Goal: Transaction & Acquisition: Book appointment/travel/reservation

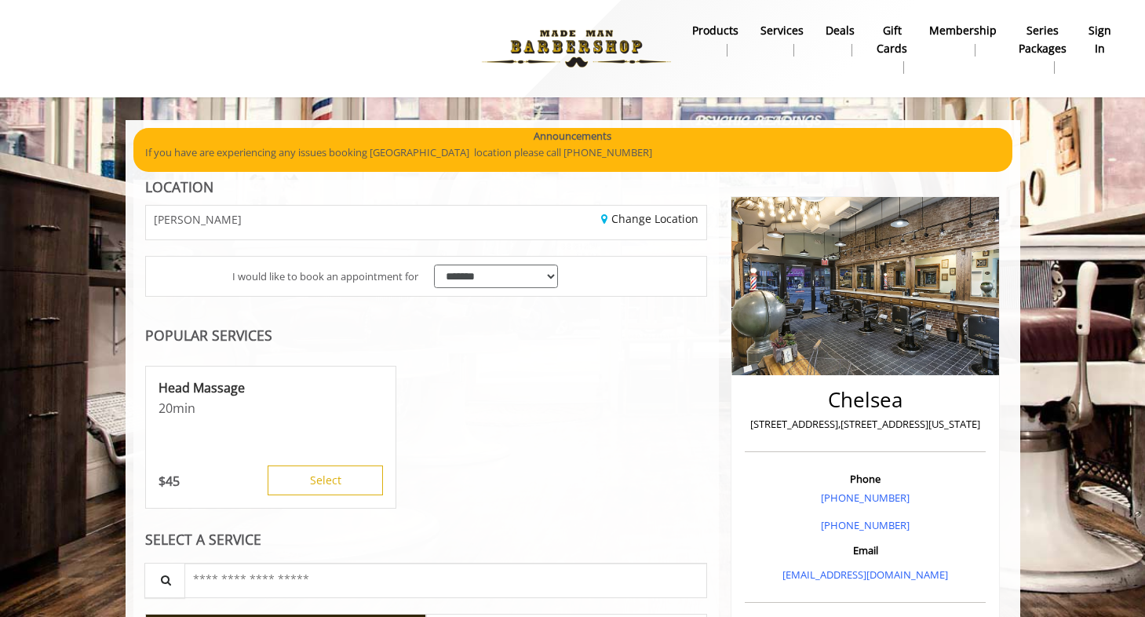
click at [1091, 43] on b "sign in" at bounding box center [1099, 39] width 23 height 35
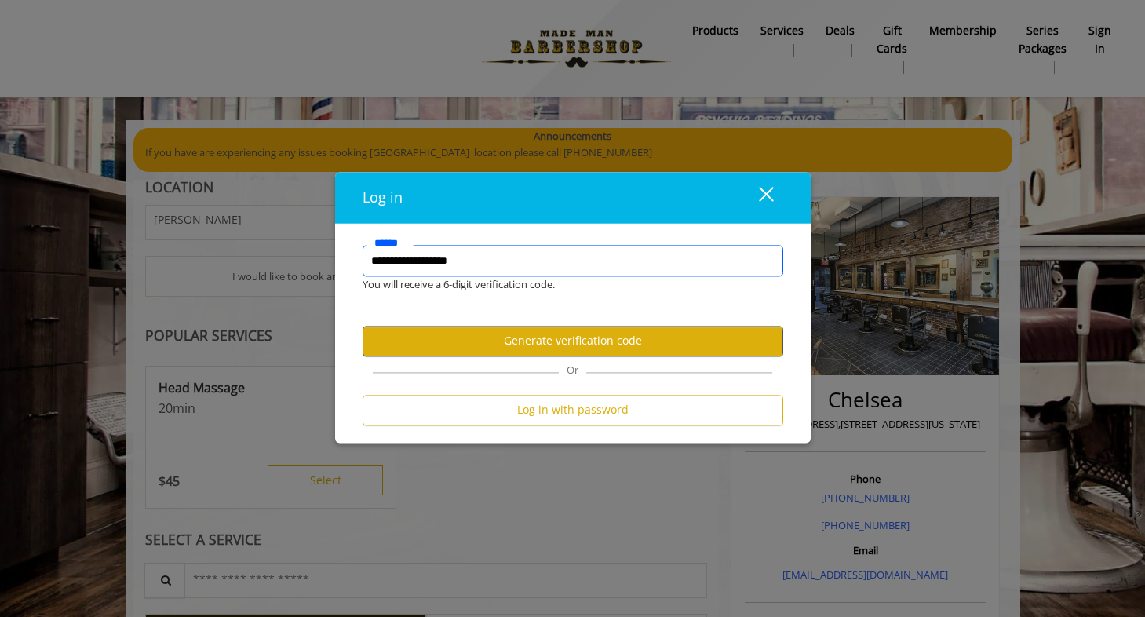
type input "**********"
click at [614, 345] on button "Generate verification code" at bounding box center [572, 341] width 421 height 31
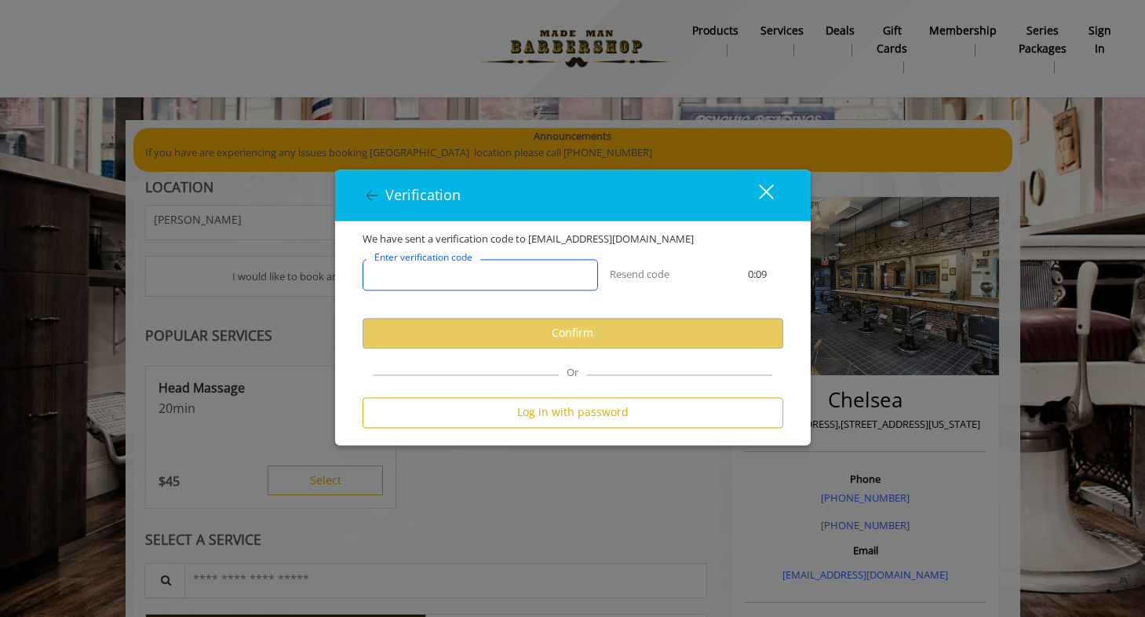
click at [519, 277] on input "Enter verification code" at bounding box center [479, 274] width 235 height 31
type input "******"
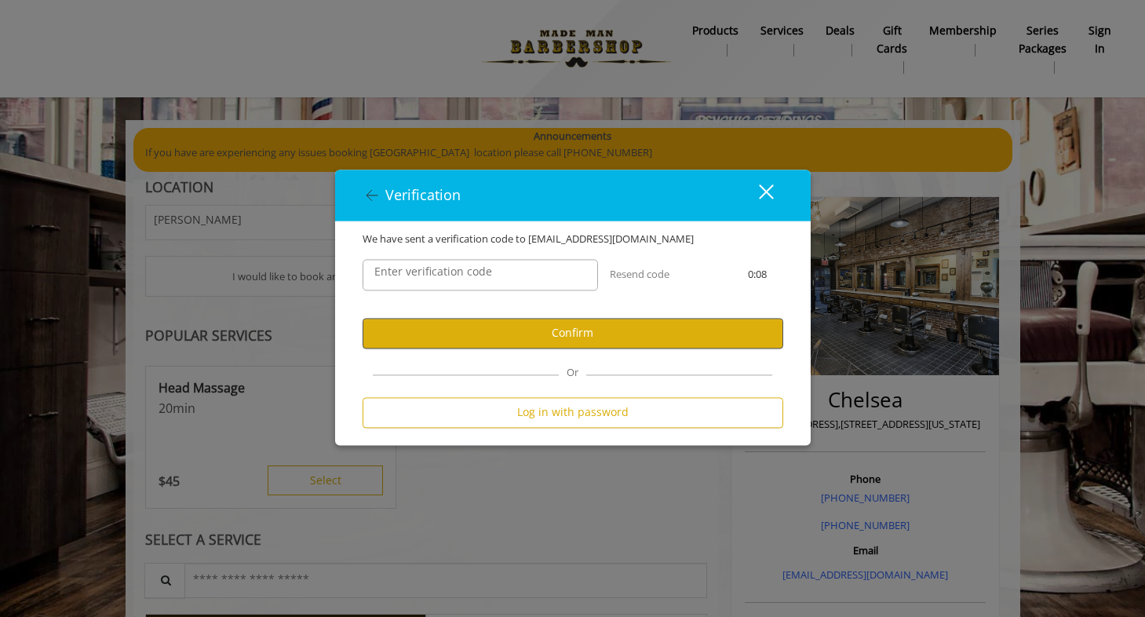
click at [531, 326] on button "Confirm" at bounding box center [572, 333] width 421 height 31
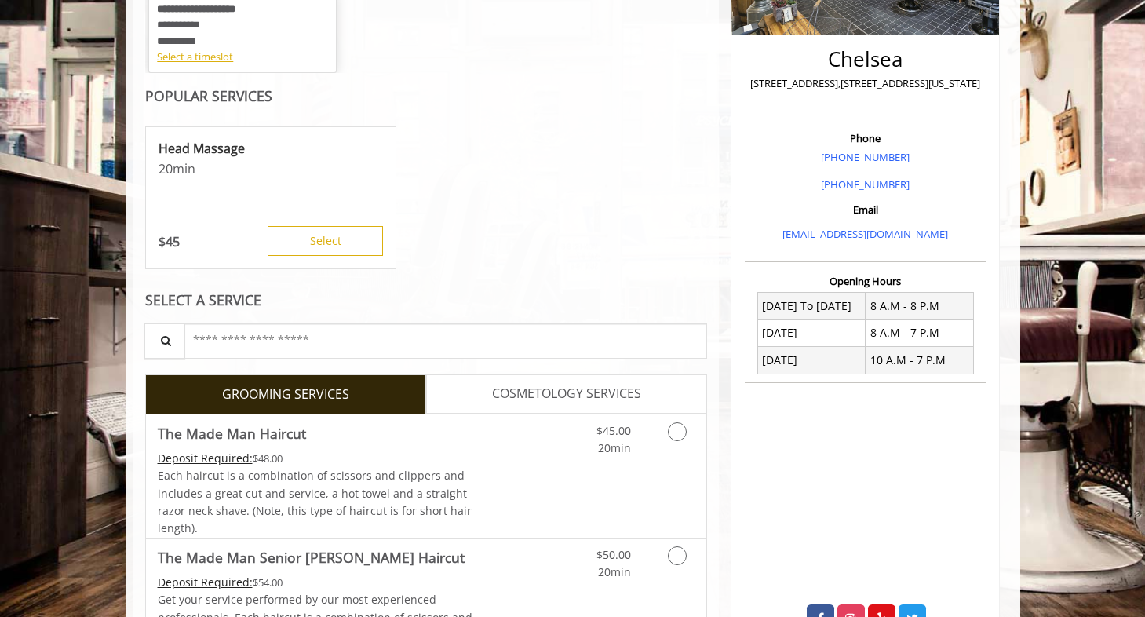
scroll to position [409, 0]
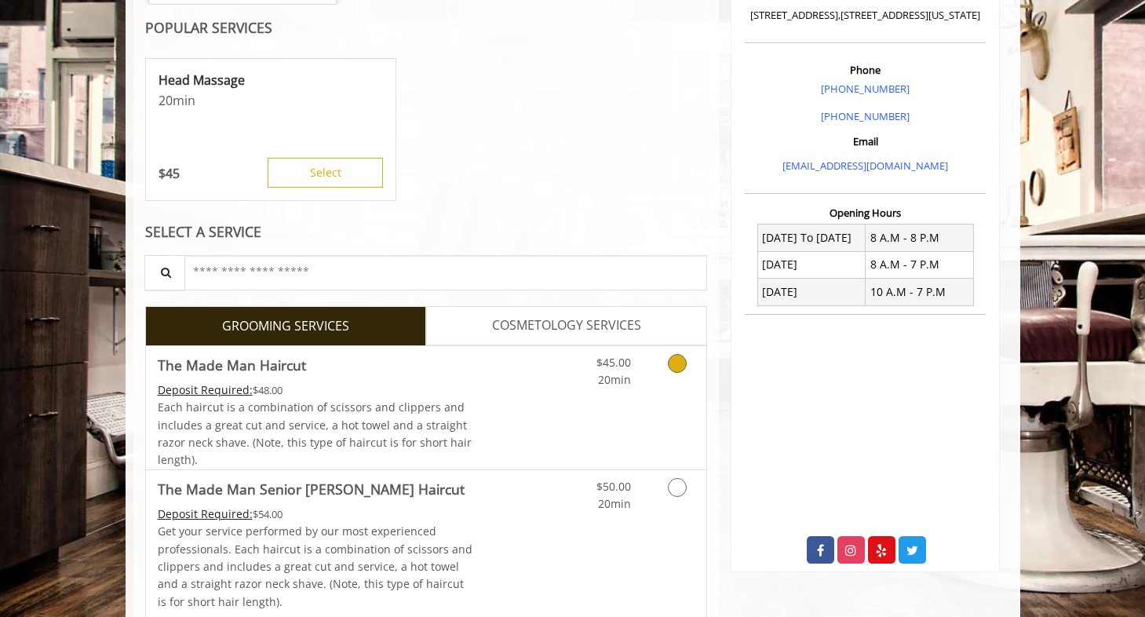
click at [678, 363] on icon "Grooming services" at bounding box center [677, 363] width 19 height 19
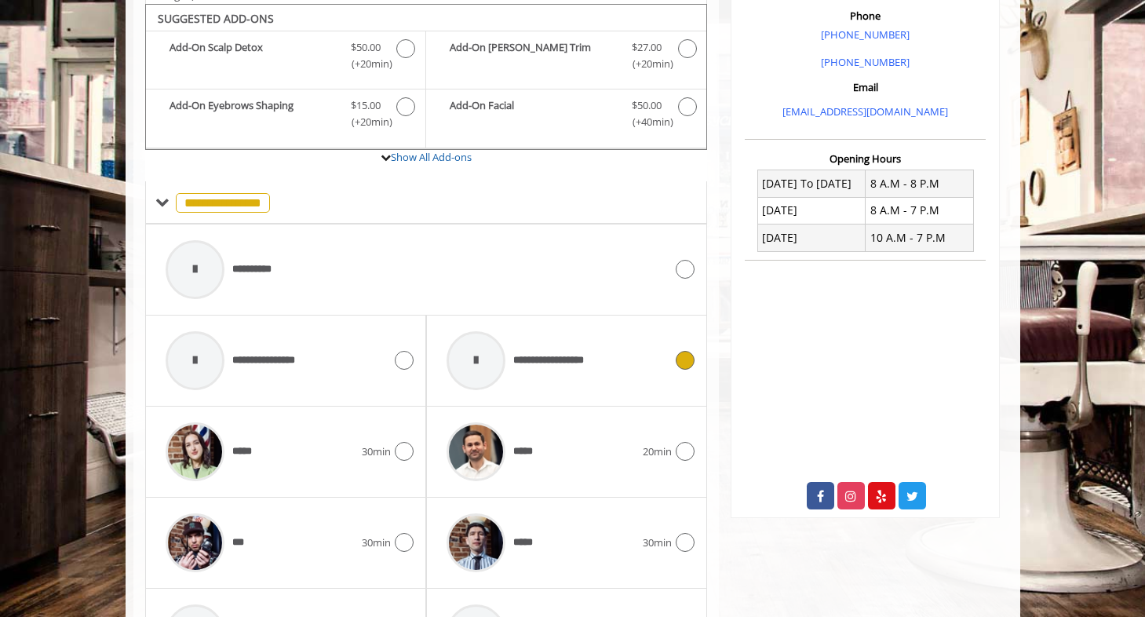
scroll to position [584, 0]
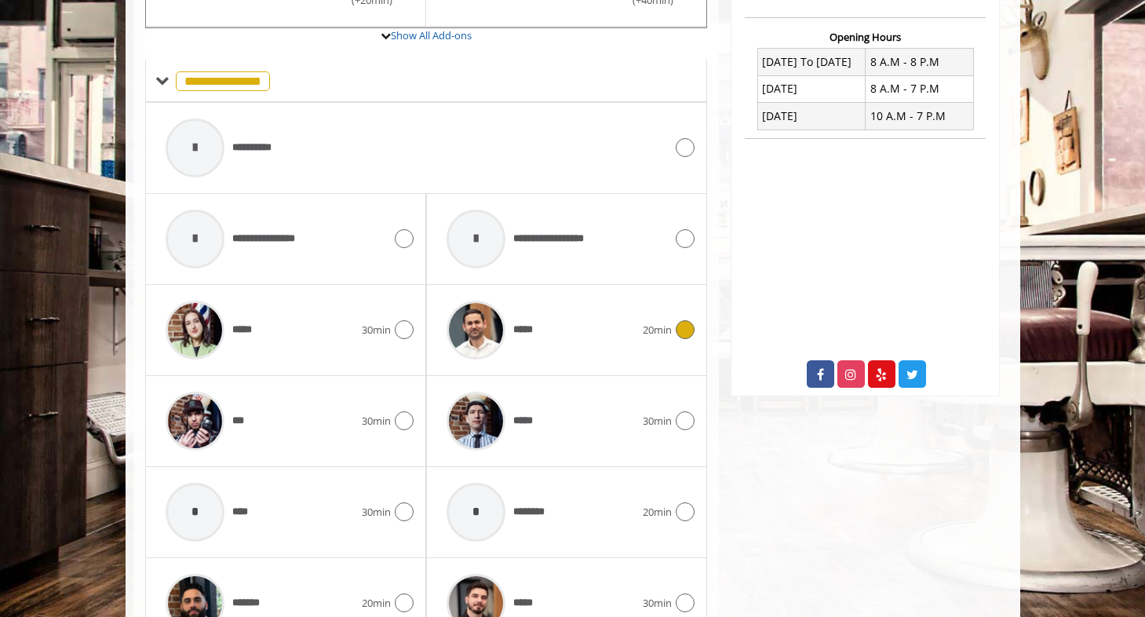
click at [686, 329] on icon at bounding box center [684, 329] width 19 height 19
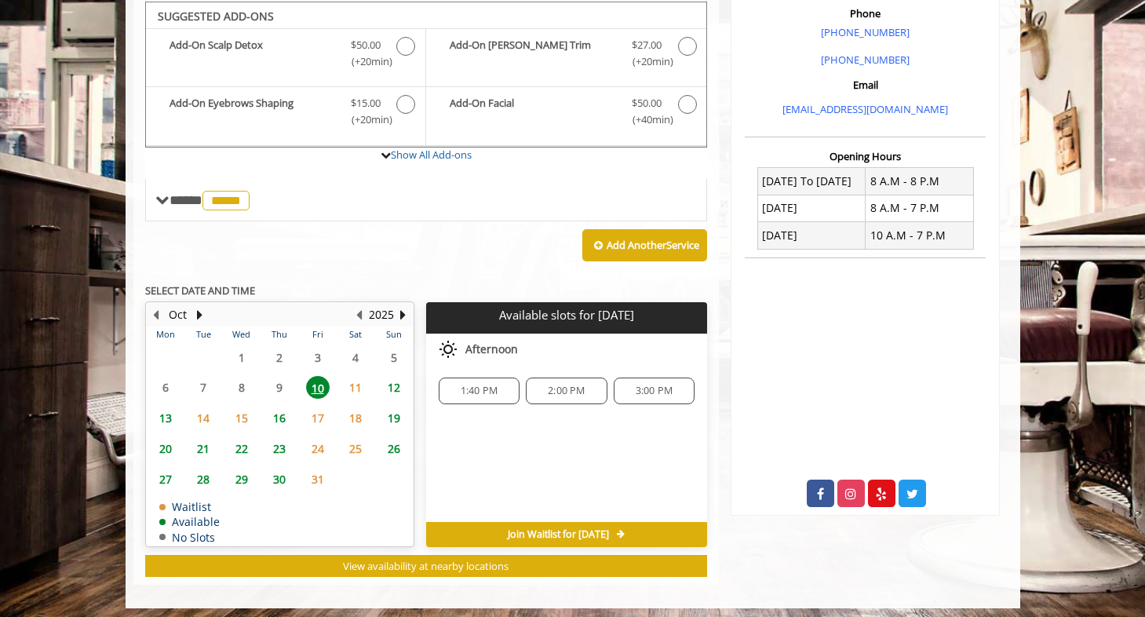
scroll to position [464, 0]
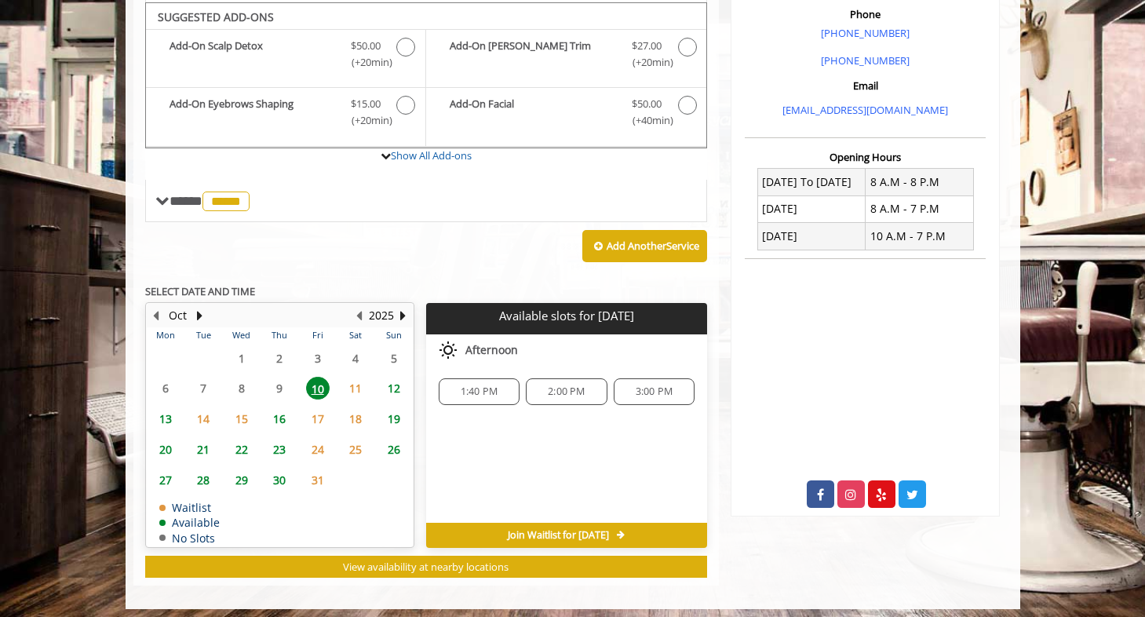
click at [326, 378] on span "10" at bounding box center [318, 388] width 24 height 23
click at [344, 380] on span "11" at bounding box center [356, 388] width 24 height 23
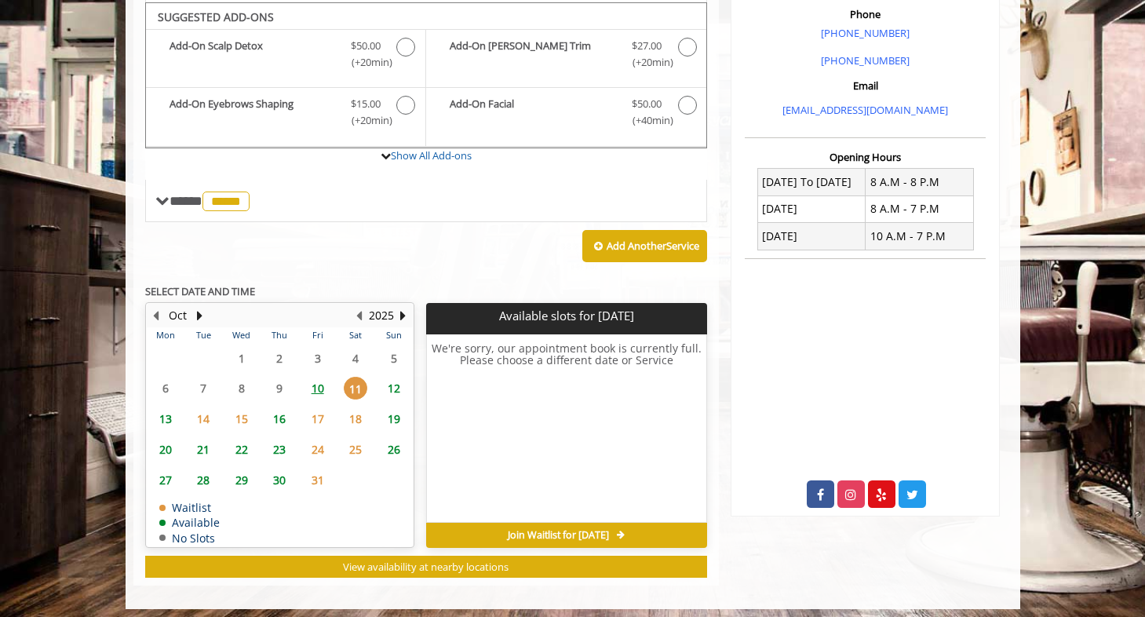
click at [315, 380] on span "10" at bounding box center [318, 388] width 24 height 23
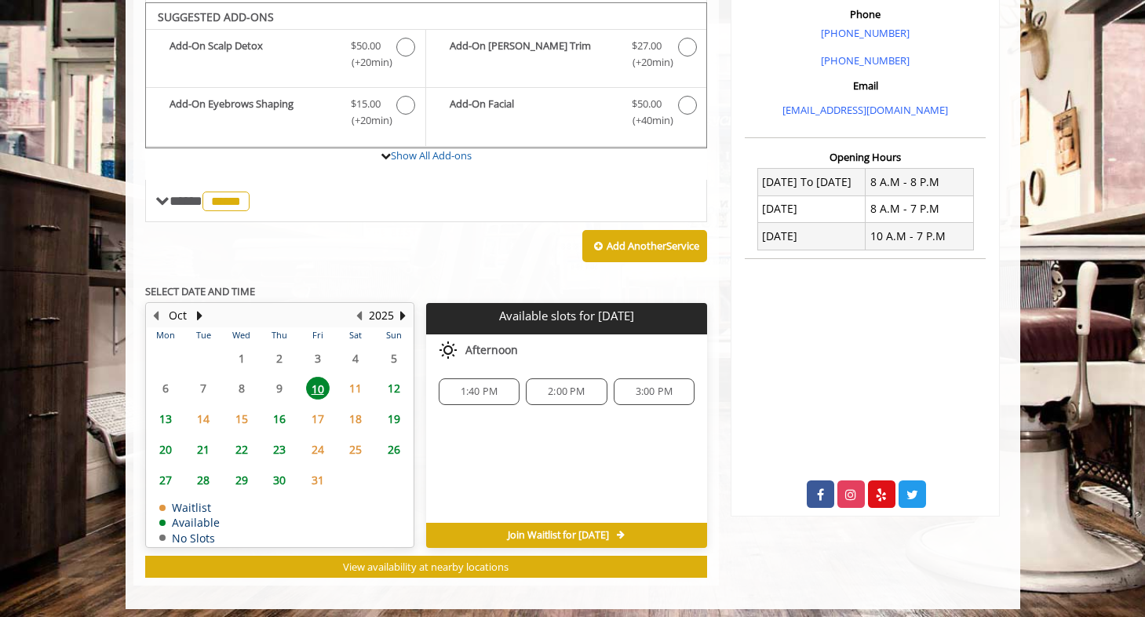
click at [479, 385] on span "1:40 PM" at bounding box center [479, 391] width 37 height 13
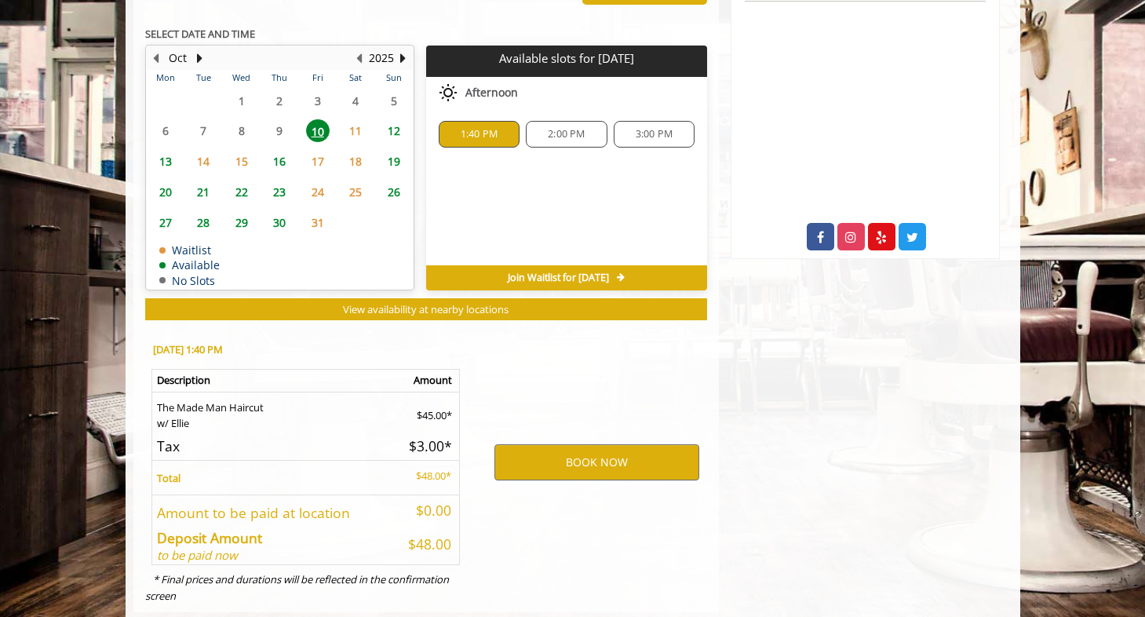
scroll to position [744, 0]
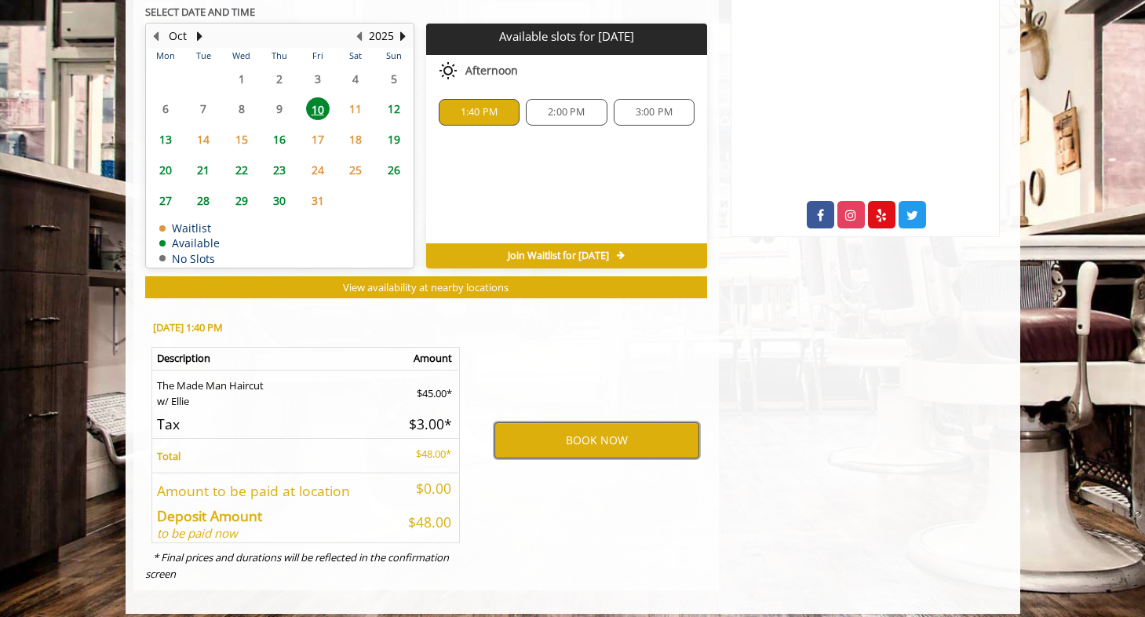
click at [565, 428] on button "BOOK NOW" at bounding box center [596, 440] width 205 height 36
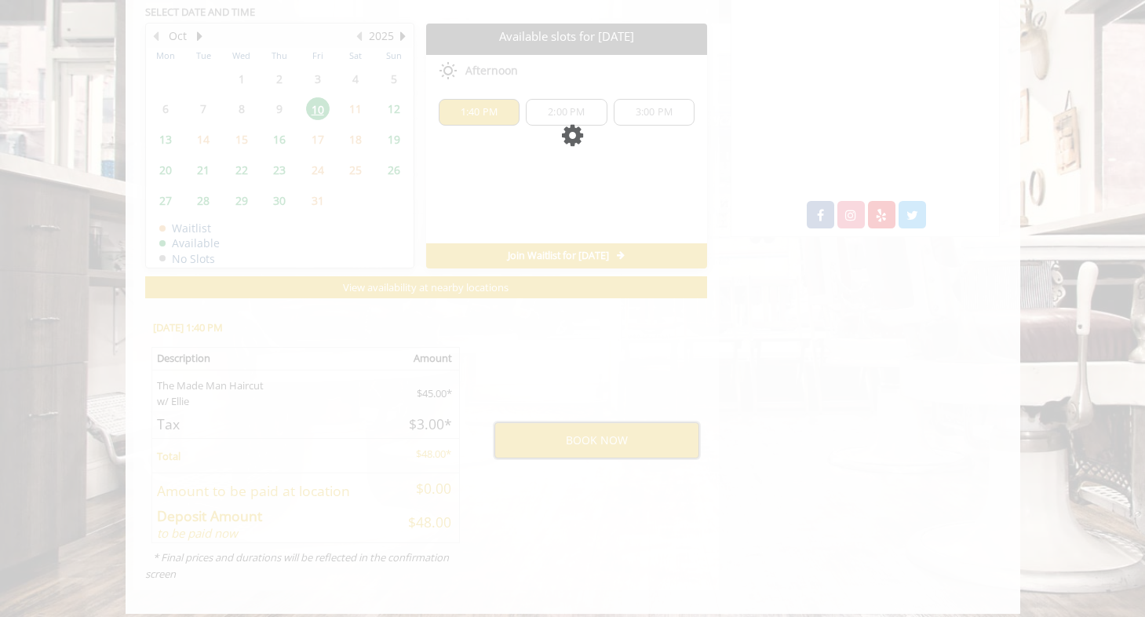
scroll to position [0, 0]
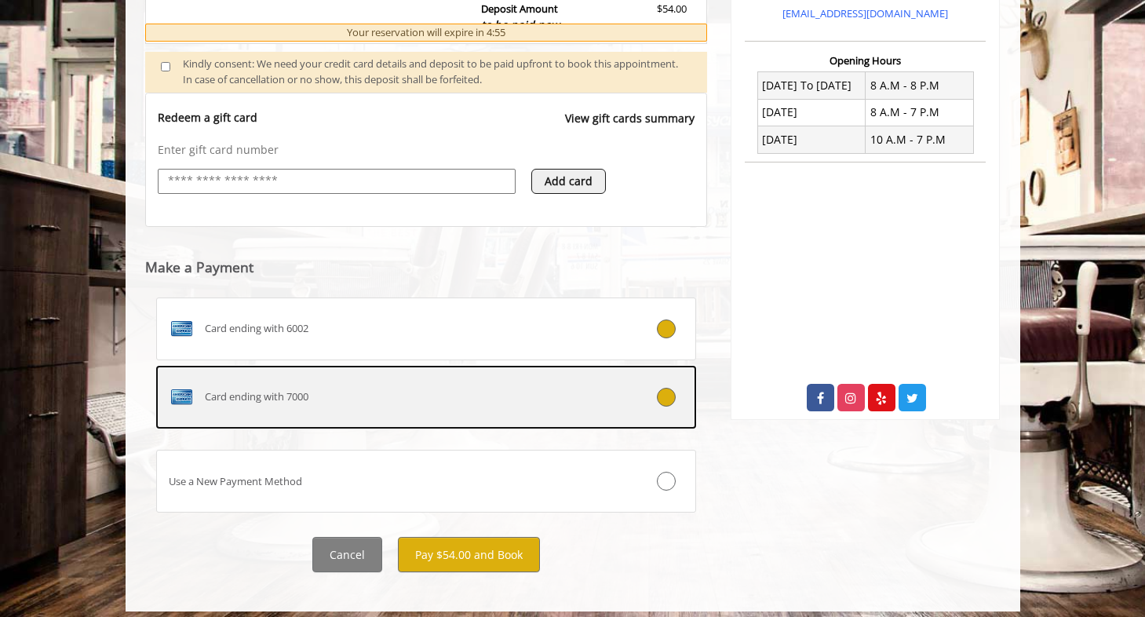
click at [683, 394] on div at bounding box center [650, 397] width 89 height 19
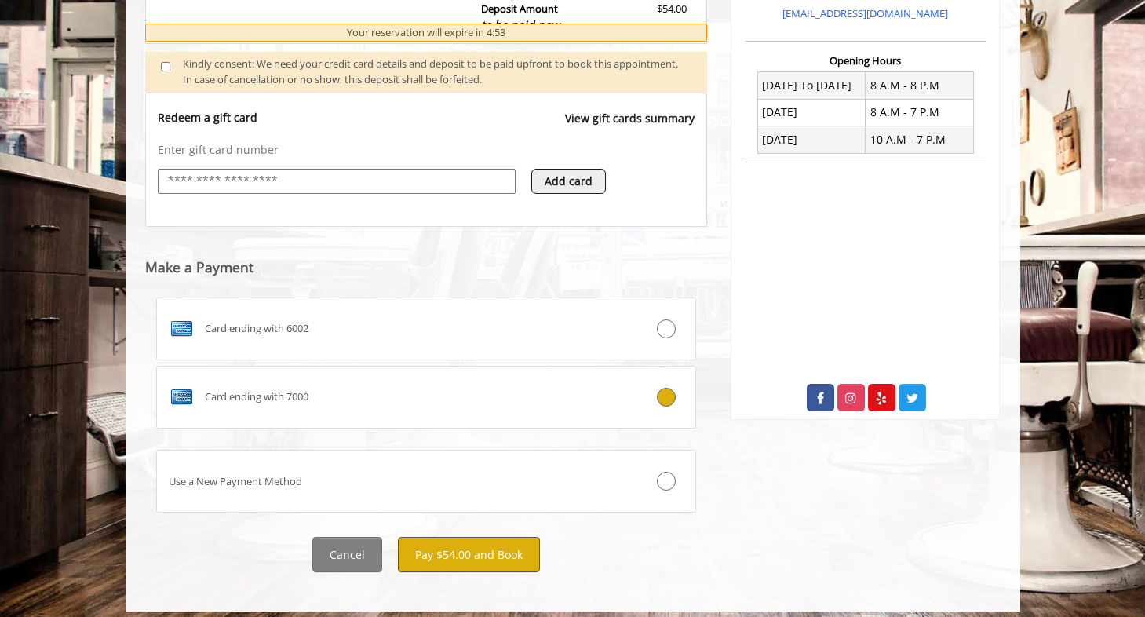
click at [486, 548] on button "Pay $54.00 and Book" at bounding box center [469, 554] width 142 height 35
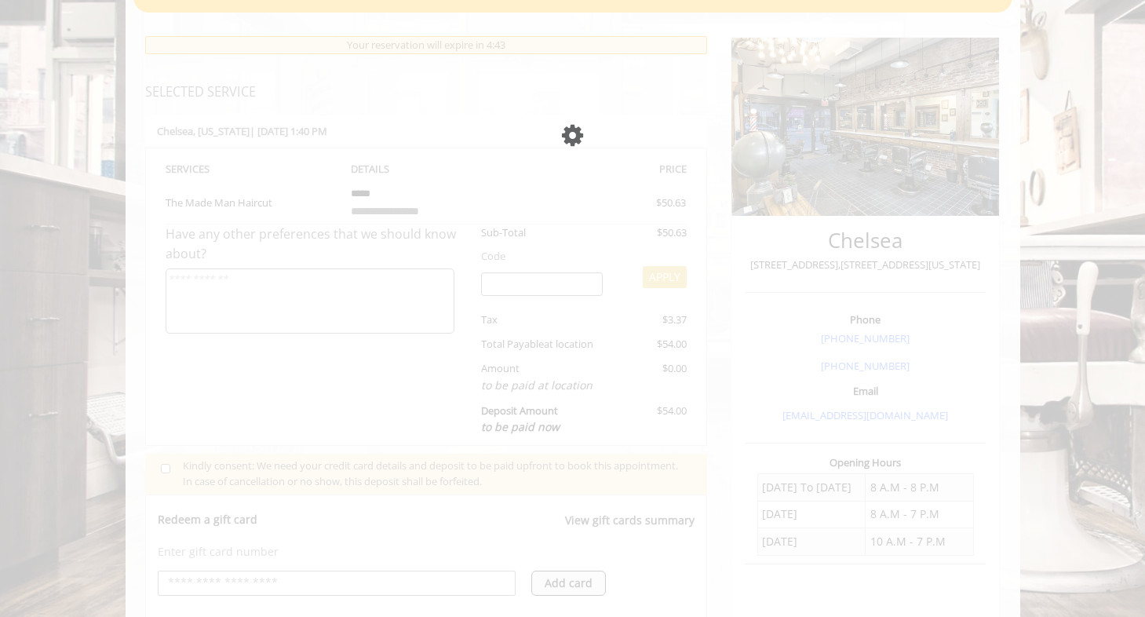
scroll to position [296, 0]
